Goal: Transaction & Acquisition: Purchase product/service

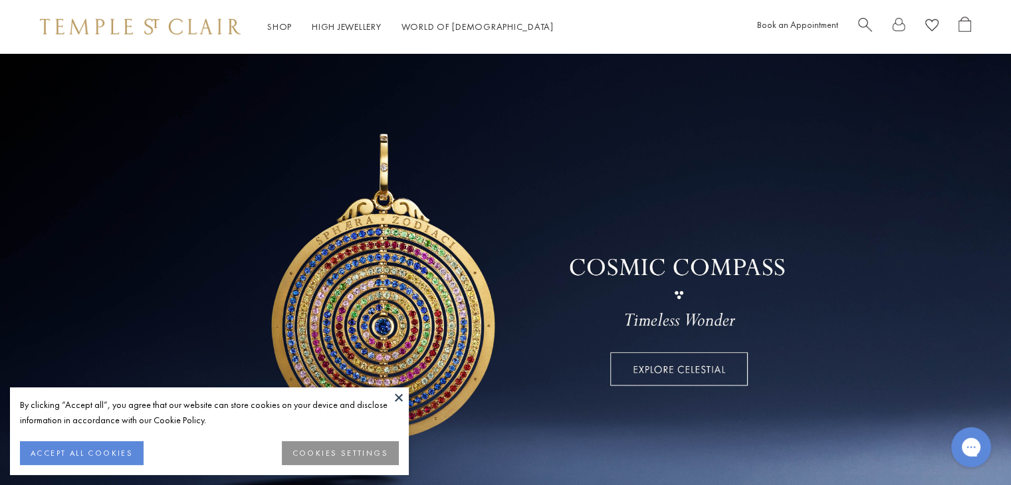
click at [400, 400] on button at bounding box center [399, 398] width 20 height 20
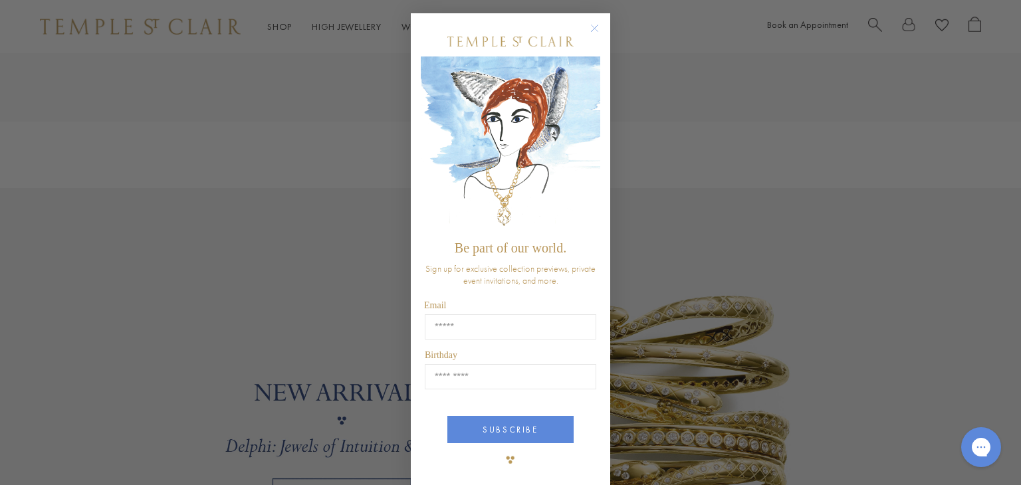
scroll to position [931, 0]
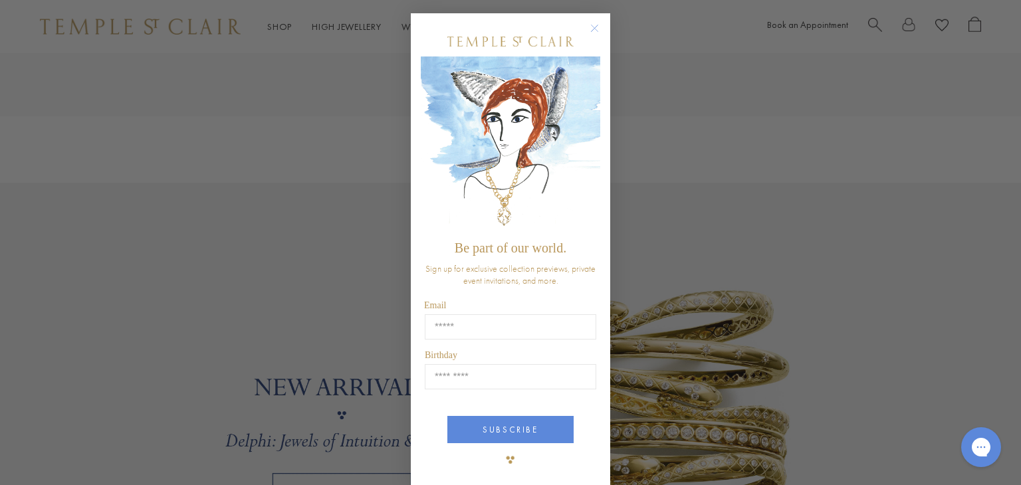
click at [595, 135] on img "POPUP Form" at bounding box center [510, 146] width 179 height 178
click at [587, 28] on circle "Close dialog" at bounding box center [595, 29] width 16 height 16
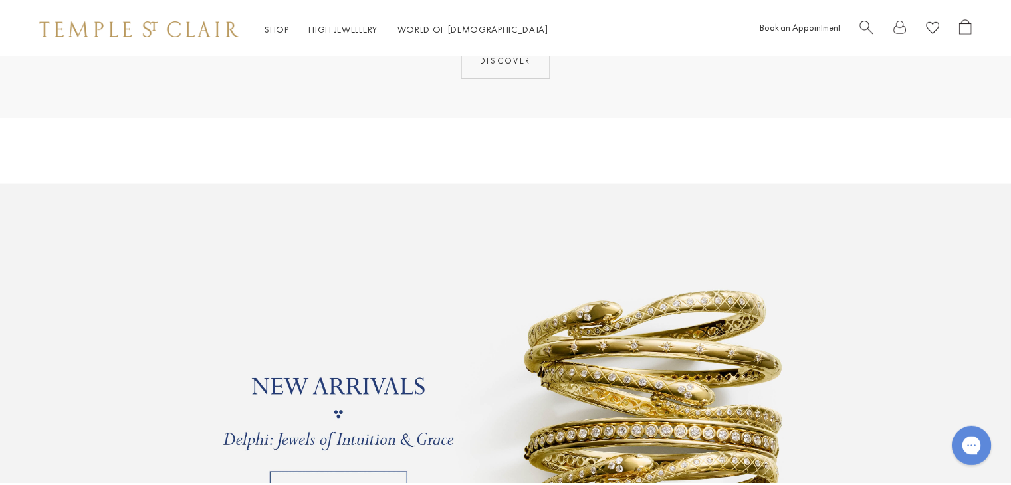
scroll to position [927, 0]
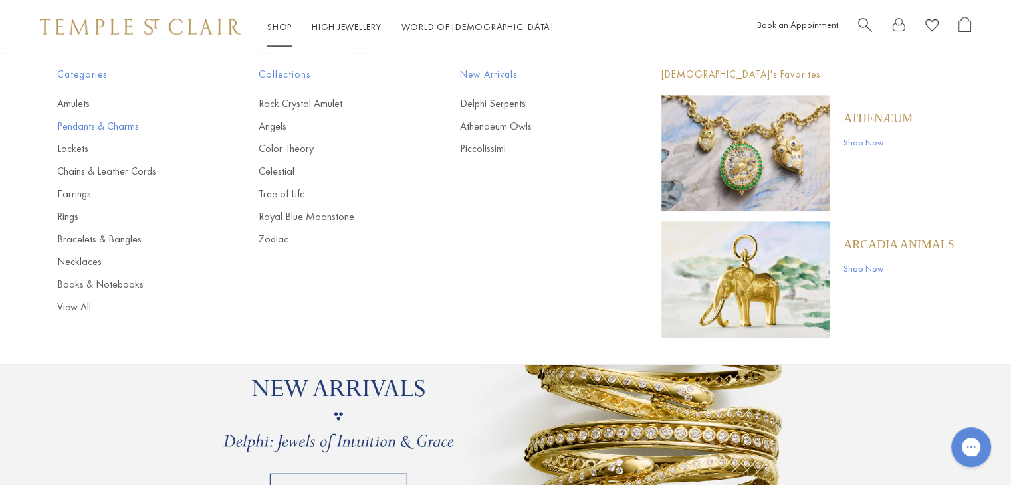
click at [93, 125] on link "Pendants & Charms" at bounding box center [131, 126] width 148 height 15
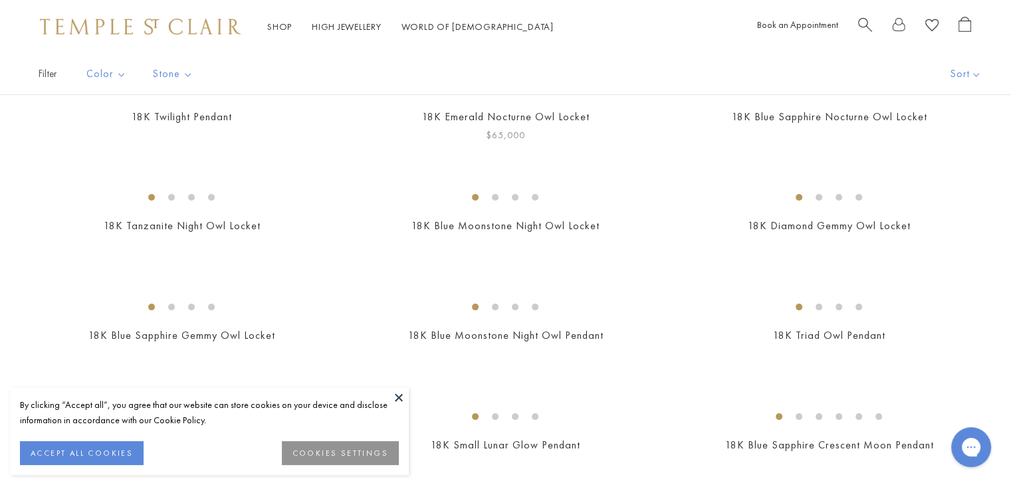
scroll to position [199, 0]
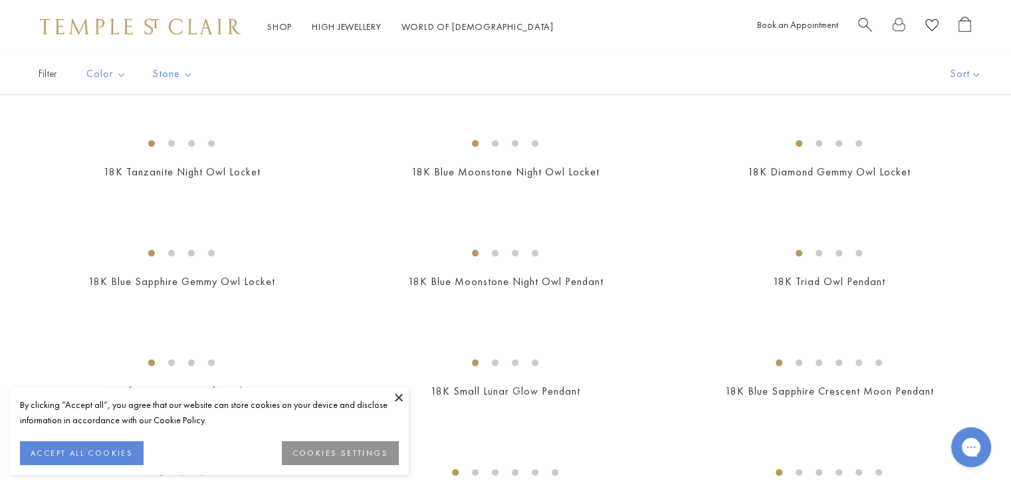
click at [398, 394] on button at bounding box center [399, 398] width 20 height 20
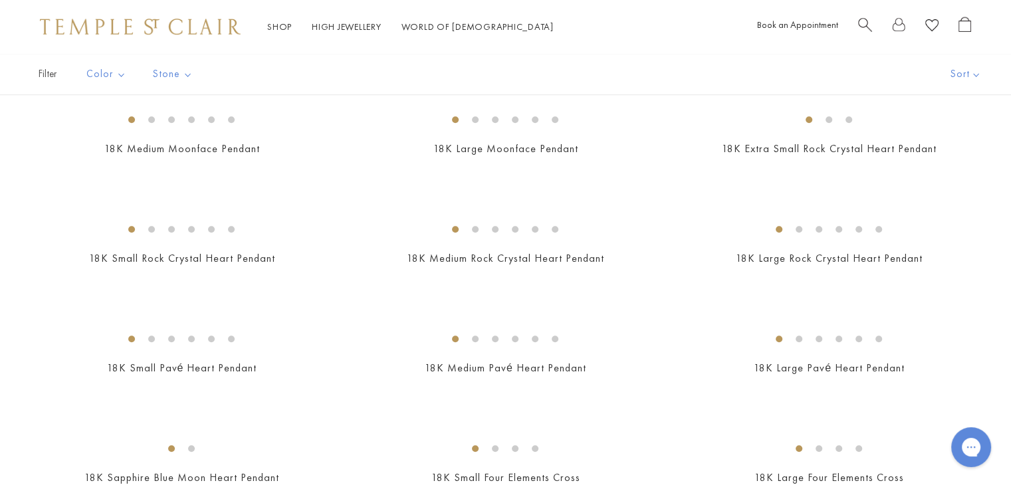
scroll to position [997, 0]
